Goal: Task Accomplishment & Management: Use online tool/utility

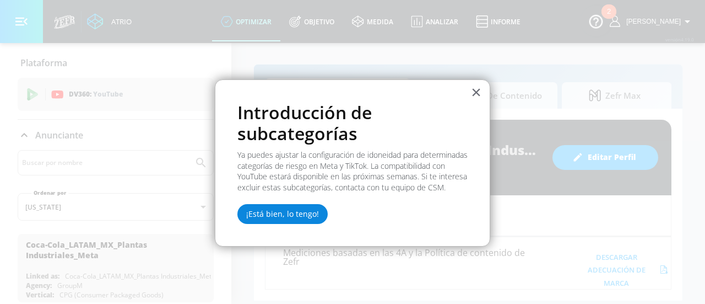
click at [310, 219] on font "¡Está bien, lo tengo!" at bounding box center [282, 213] width 73 height 10
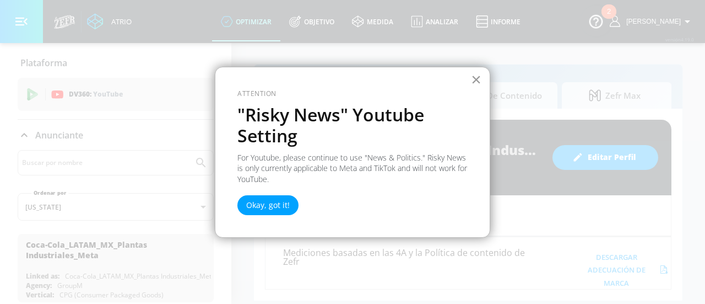
click at [479, 79] on button "×" at bounding box center [476, 80] width 10 height 18
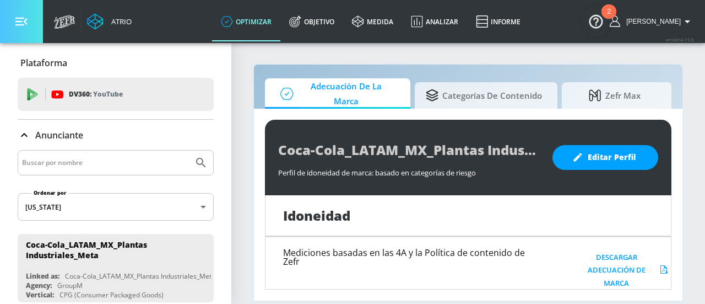
click at [20, 10] on button "button" at bounding box center [21, 21] width 43 height 43
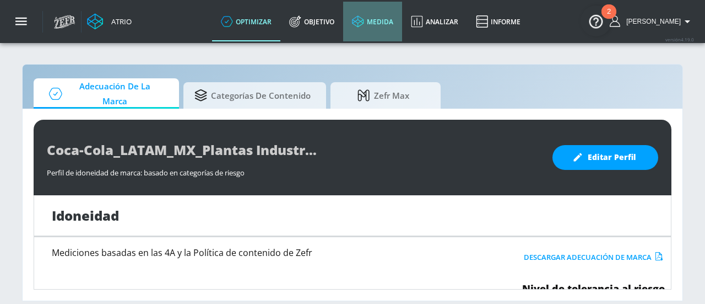
click at [364, 23] on icon at bounding box center [358, 21] width 12 height 12
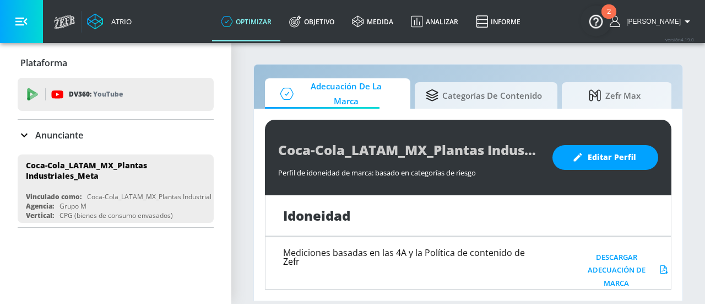
click at [73, 139] on font "Anunciante" at bounding box center [59, 135] width 48 height 12
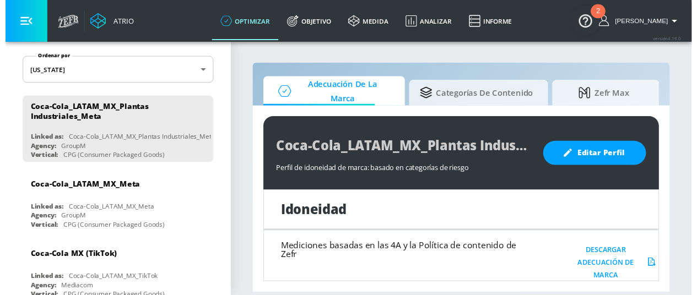
scroll to position [144, 0]
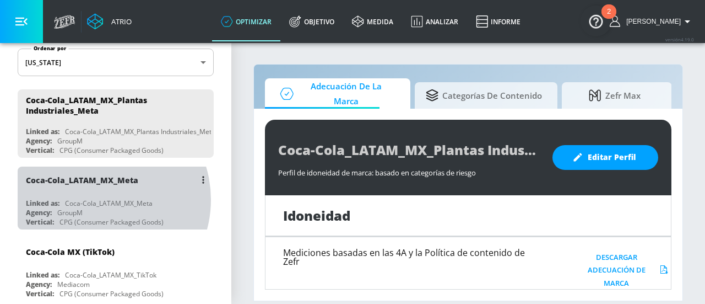
click at [96, 198] on div "Coca-Cola_LATAM_MX_Meta" at bounding box center [109, 202] width 88 height 9
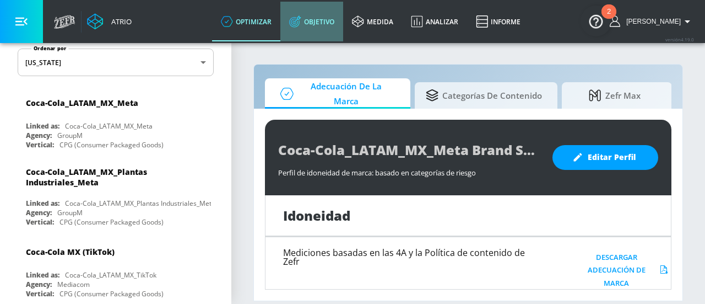
click at [334, 27] on link "Objetivo" at bounding box center [311, 22] width 63 height 40
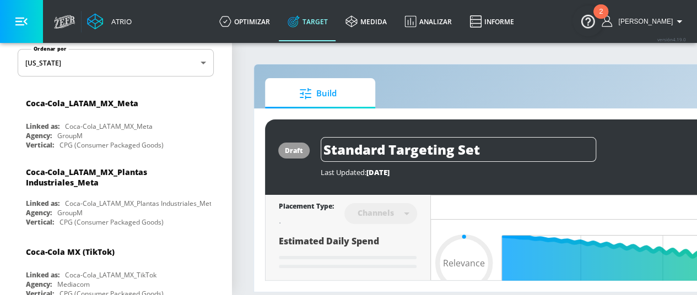
type input "0.05"
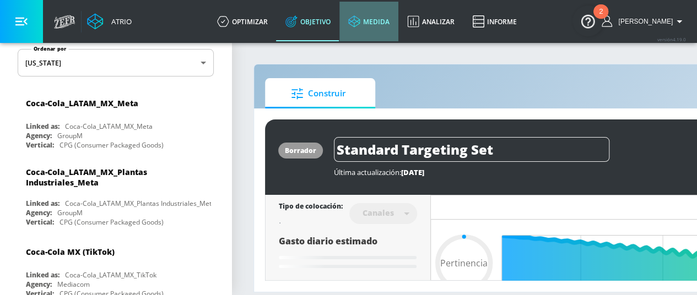
click at [390, 18] on font "medida" at bounding box center [376, 21] width 26 height 9
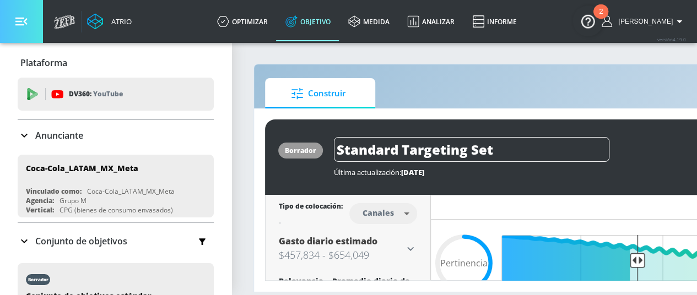
click at [17, 19] on icon "button" at bounding box center [21, 21] width 12 height 12
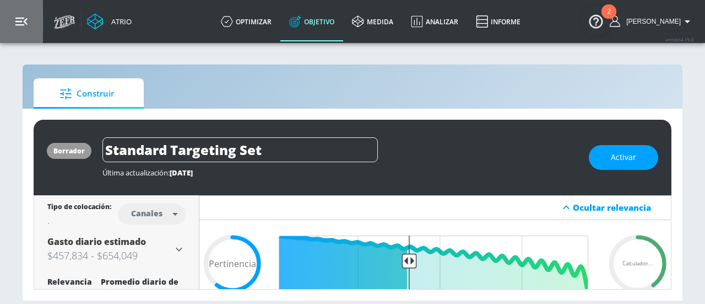
click at [17, 19] on icon "button" at bounding box center [21, 21] width 12 height 12
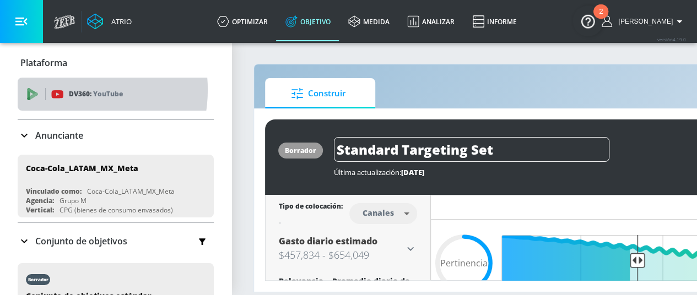
click at [61, 90] on icon at bounding box center [57, 94] width 12 height 12
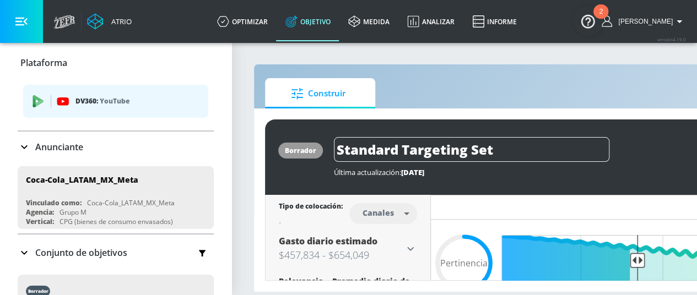
click at [61, 90] on div "DV360: YouTube" at bounding box center [115, 101] width 185 height 33
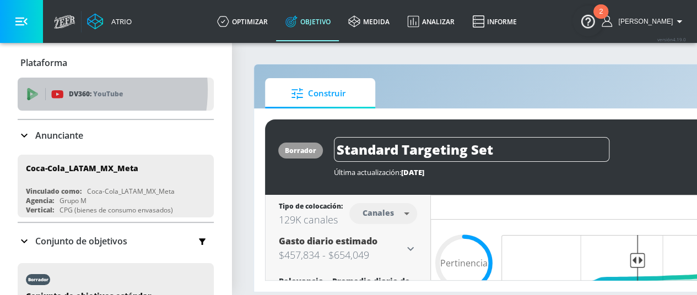
click at [61, 90] on icon at bounding box center [57, 94] width 12 height 12
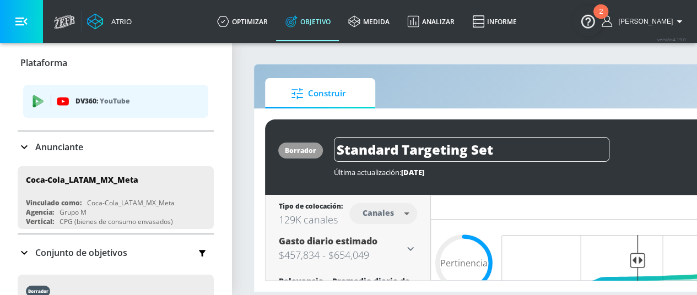
click at [220, 224] on div "Plataforma DV360: YouTube Anunciante Ordenar por Arizona asc ​ Coca-Cola_LATAM_…" at bounding box center [115, 203] width 231 height 321
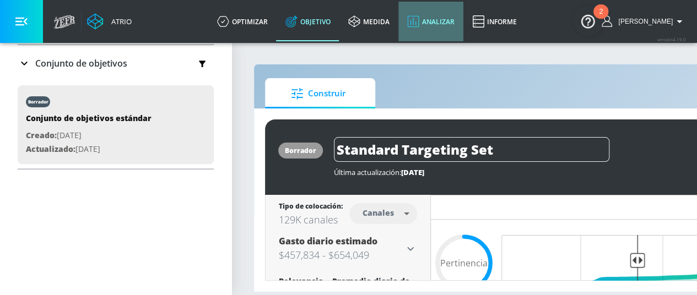
click at [449, 25] on font "Analizar" at bounding box center [438, 21] width 33 height 9
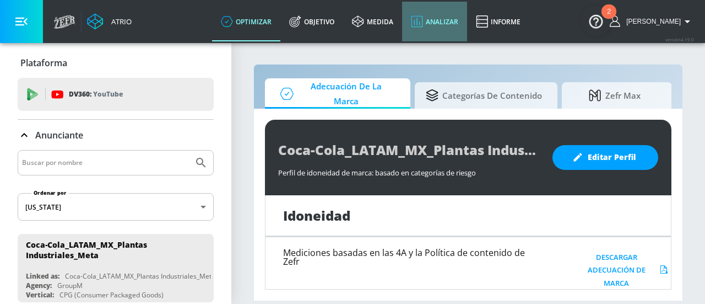
click at [462, 33] on link "Analizar" at bounding box center [434, 22] width 65 height 40
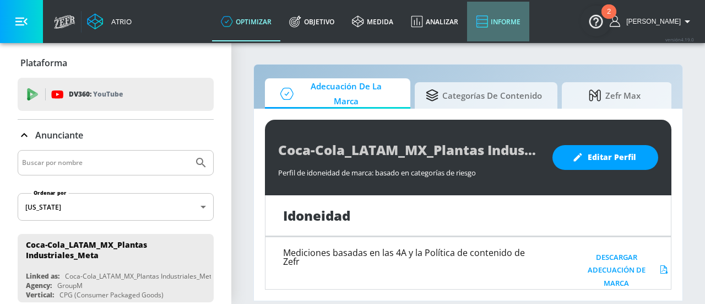
click at [510, 29] on link "Informe" at bounding box center [498, 22] width 62 height 40
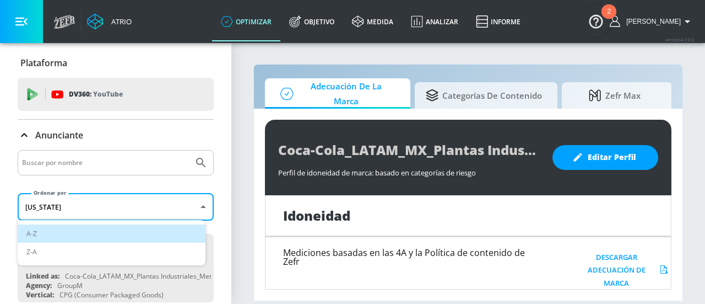
click at [187, 209] on body "Atrio optimizar Objetivo medida Analizar Informe optimizar Objetivo medida Anal…" at bounding box center [352, 152] width 705 height 304
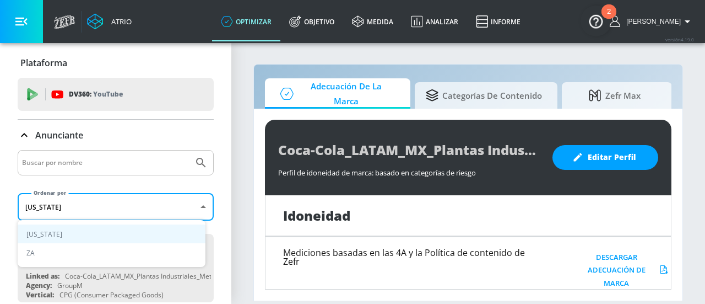
click at [214, 224] on div at bounding box center [352, 152] width 705 height 304
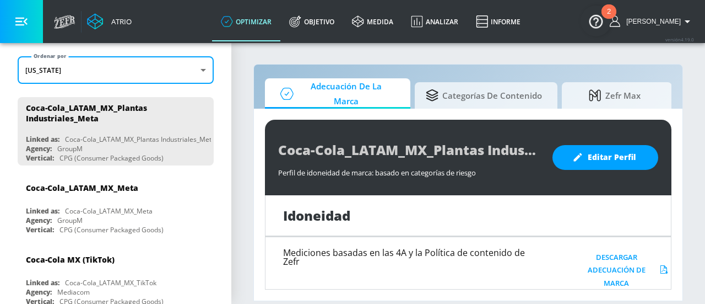
scroll to position [144, 0]
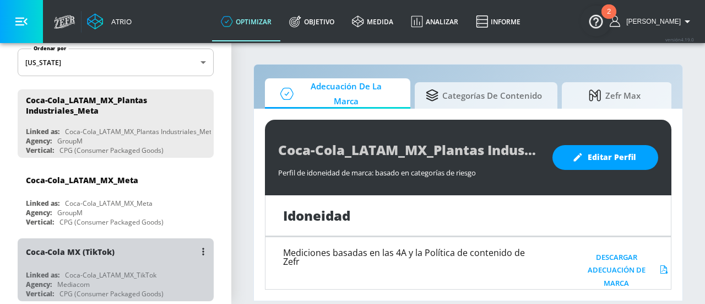
click at [118, 262] on div "Coca-Cola MX (TikTok) Linked as: Coca-Cola_LATAM_MX_TikTok Agency: Mediacom Ver…" at bounding box center [116, 269] width 196 height 63
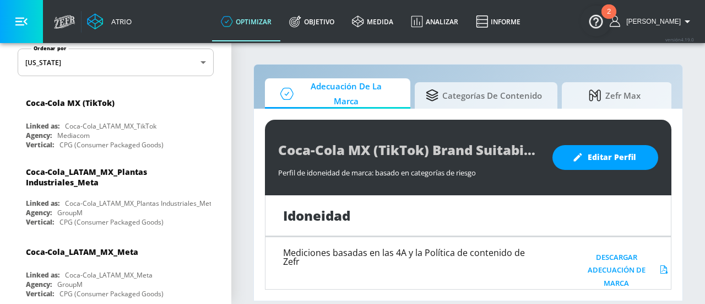
click at [671, 231] on div "Idoneidad Mediciones basadas en las 4A y la Política de contenido de Zefr Desca…" at bounding box center [468, 242] width 407 height 94
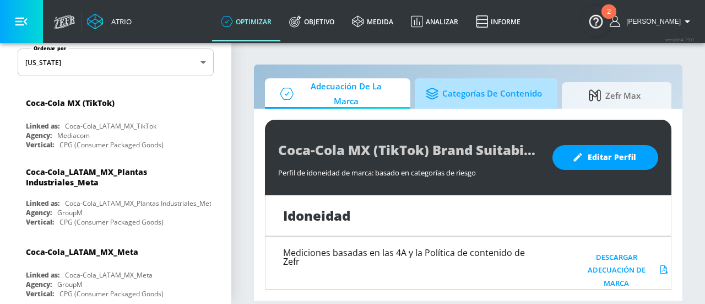
click at [507, 107] on link "Categorías de contenido" at bounding box center [486, 93] width 143 height 30
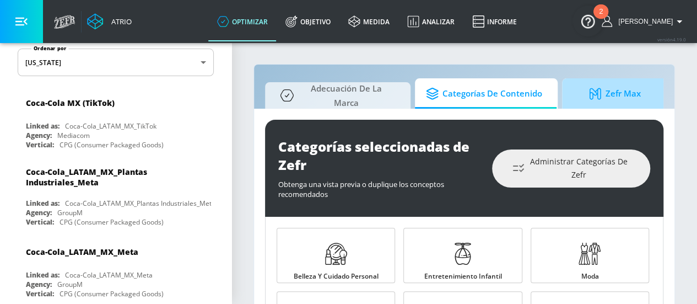
click at [595, 89] on icon at bounding box center [596, 94] width 12 height 12
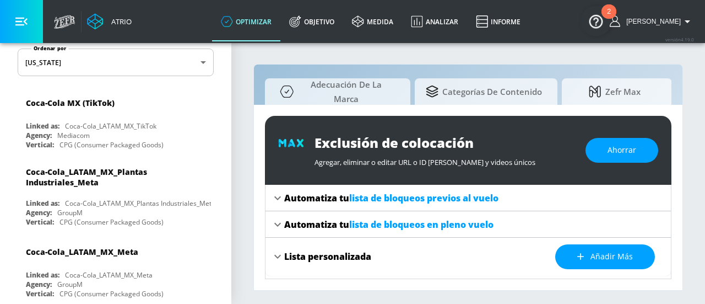
click at [593, 21] on img "Centro de recursos abiertos, 2 nuevas notificaciones" at bounding box center [596, 21] width 31 height 31
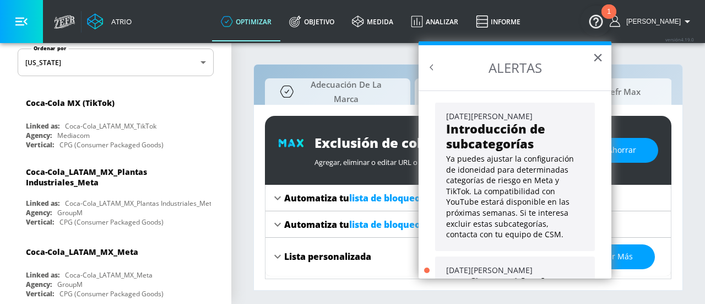
click at [602, 241] on ol "22 de mayo de 2025 Introducción de subcategorías Ya puedes ajustar la configura…" at bounding box center [515, 184] width 193 height 188
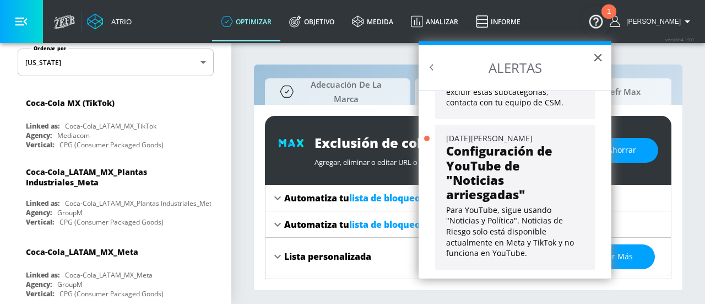
scroll to position [139, 0]
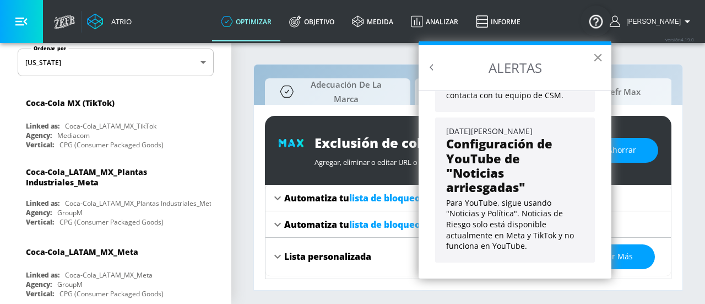
click at [603, 53] on font "×" at bounding box center [598, 57] width 10 height 20
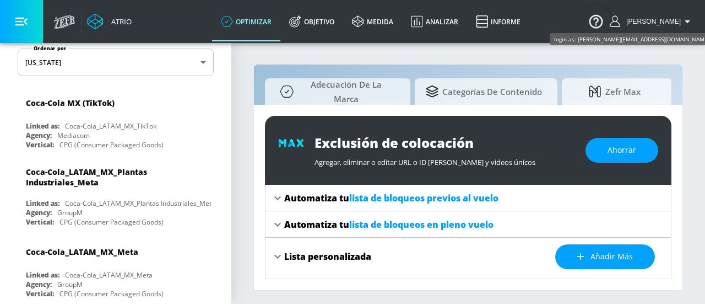
click at [655, 24] on font "[PERSON_NAME]" at bounding box center [654, 22] width 55 height 8
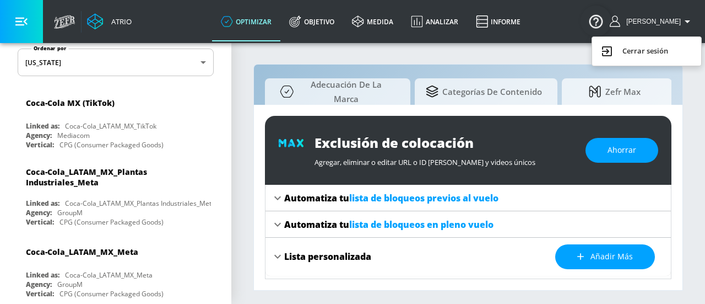
click at [31, 21] on div at bounding box center [352, 152] width 705 height 304
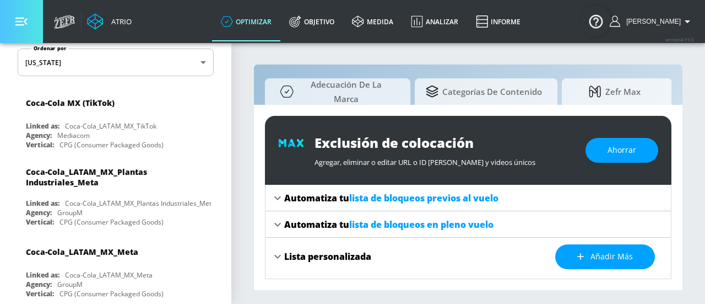
click at [23, 19] on icon "button" at bounding box center [21, 21] width 12 height 12
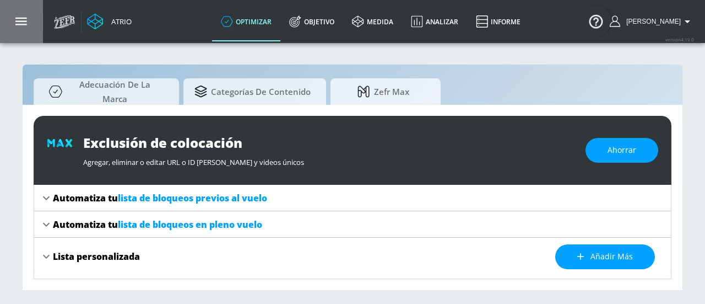
click at [23, 19] on icon "button" at bounding box center [21, 21] width 12 height 12
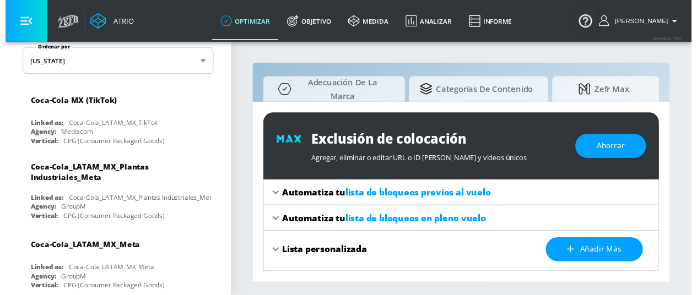
scroll to position [0, 0]
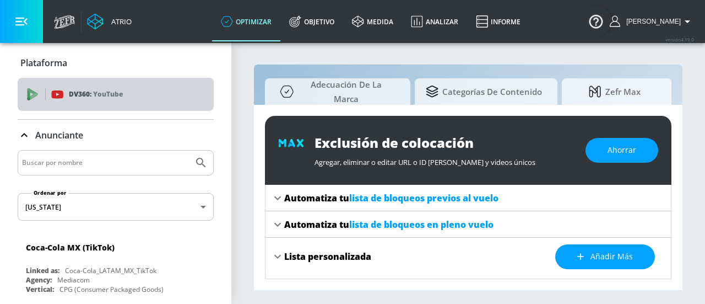
click at [133, 90] on div "DV360: YouTube" at bounding box center [128, 94] width 154 height 12
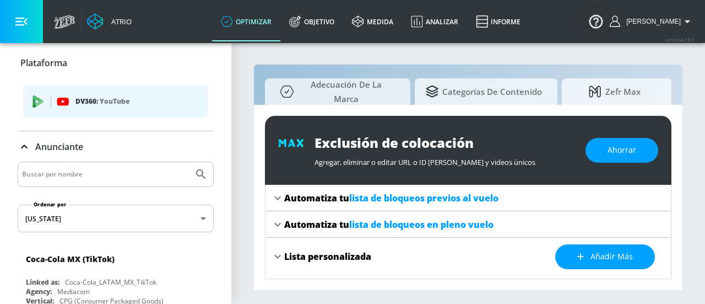
click at [187, 220] on body "Atrio optimizar Objetivo medida Analizar Informe optimizar Objetivo medida Anal…" at bounding box center [352, 152] width 705 height 304
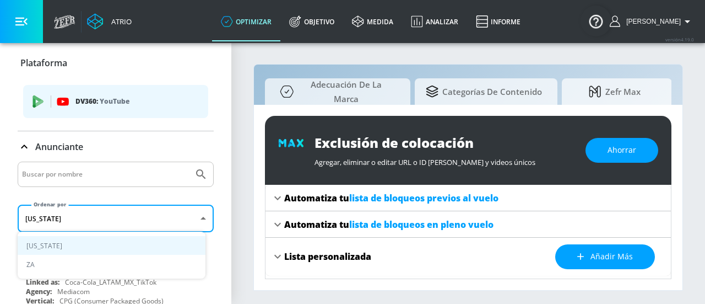
click at [187, 220] on div at bounding box center [352, 152] width 705 height 304
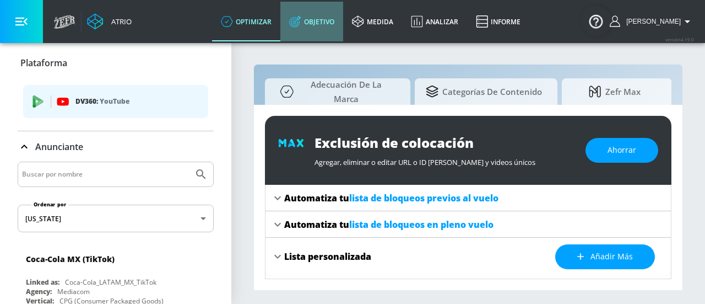
click at [343, 28] on link "Objetivo" at bounding box center [311, 22] width 63 height 40
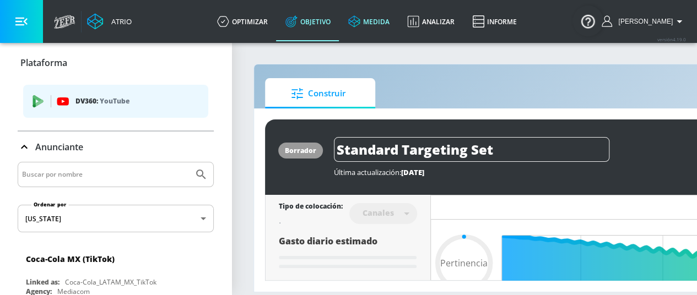
type input "0.6"
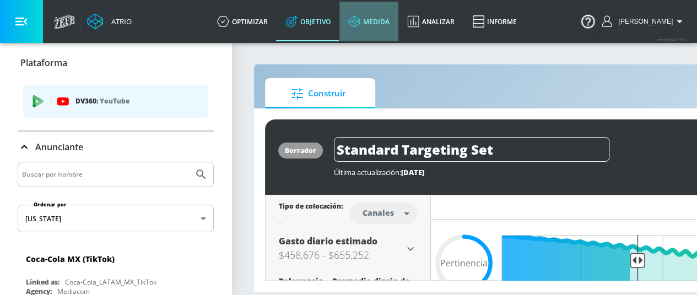
click at [388, 30] on link "medida" at bounding box center [368, 22] width 59 height 40
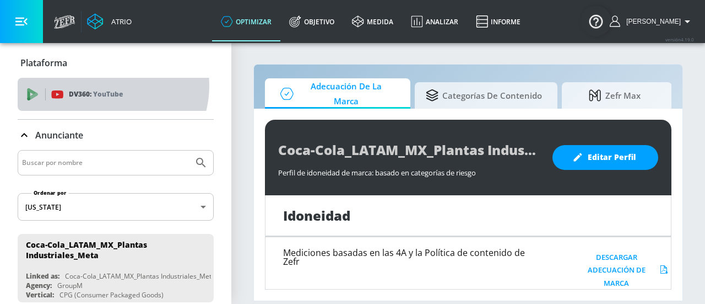
click at [105, 85] on div "DV360: YouTube" at bounding box center [116, 94] width 196 height 33
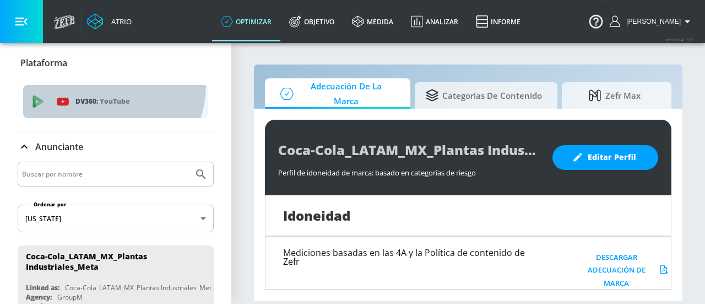
click at [105, 85] on div "DV360: YouTube" at bounding box center [115, 101] width 185 height 33
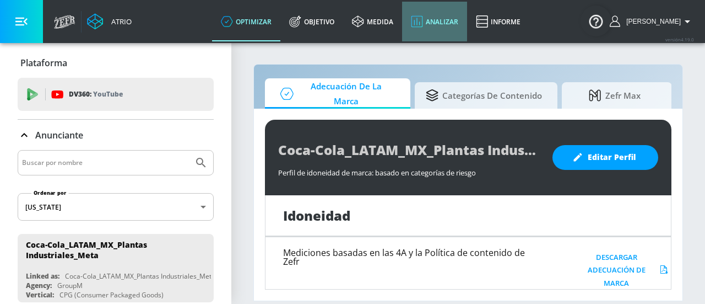
click at [447, 23] on font "Analizar" at bounding box center [442, 21] width 33 height 9
